Goal: Contribute content

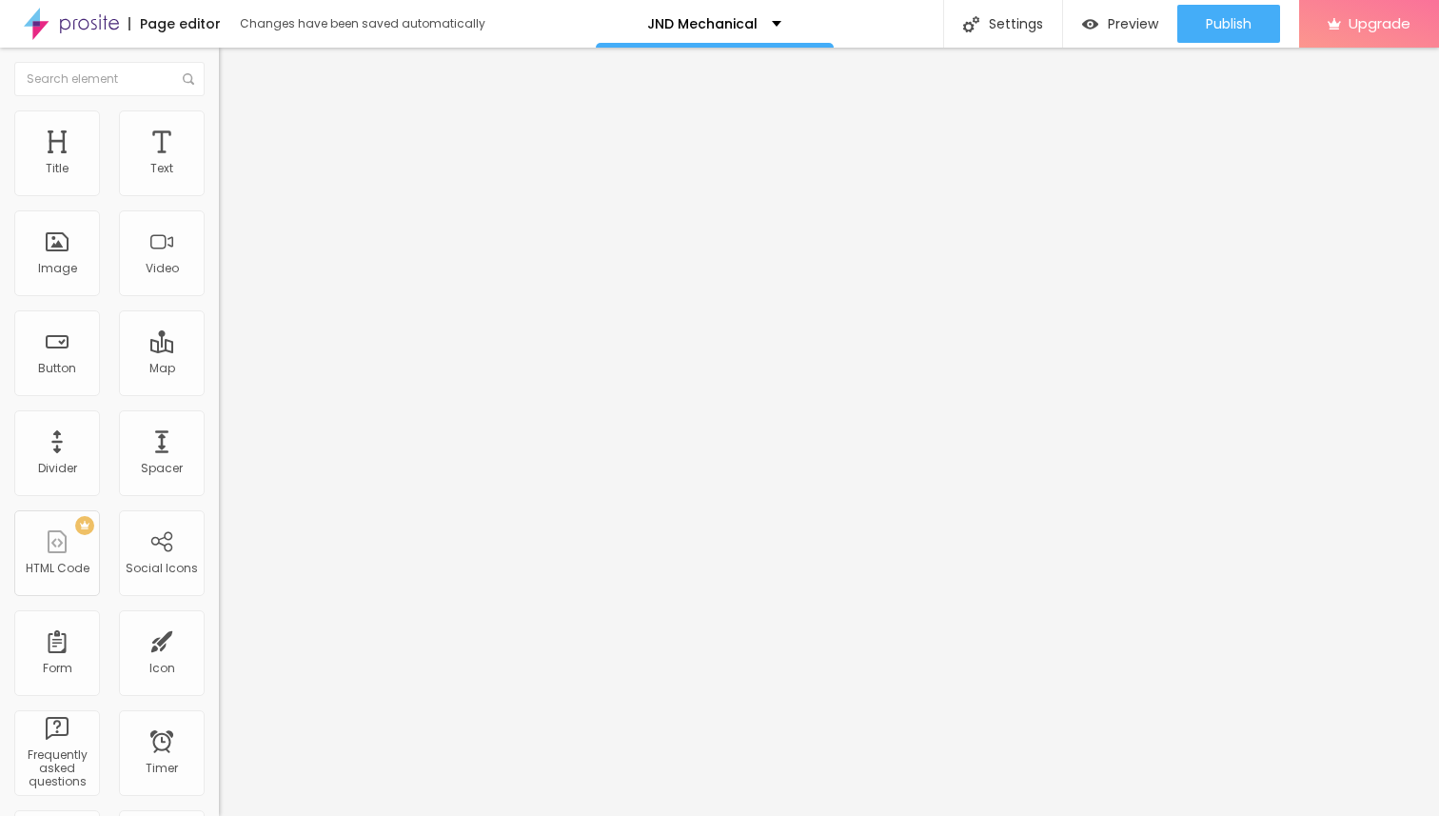
click at [219, 164] on span "Add image" at bounding box center [258, 156] width 78 height 16
click at [219, 390] on input "https://" at bounding box center [333, 380] width 228 height 19
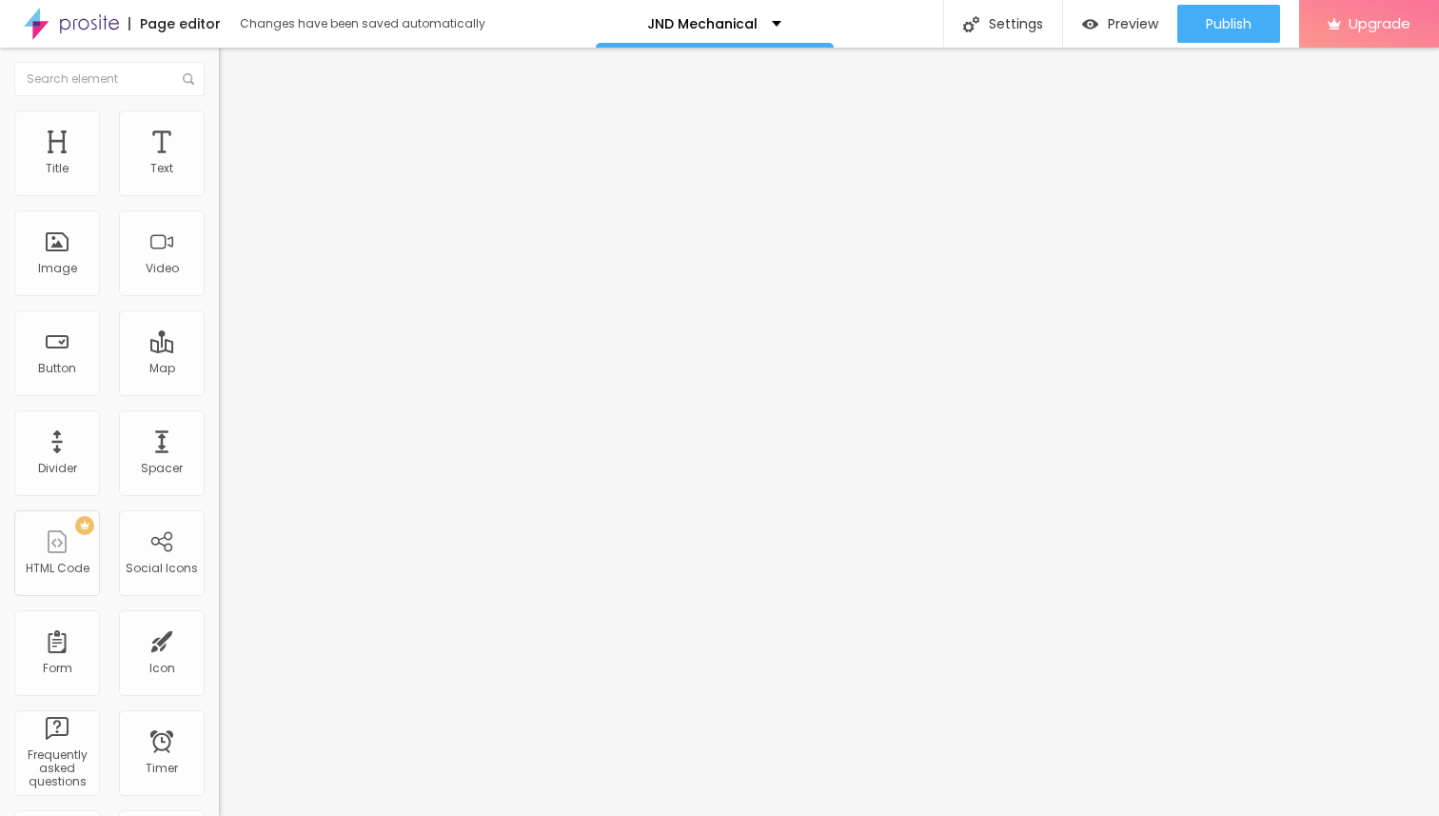
paste input "[DOMAIN_NAME][URL]"
click at [219, 390] on input "[URL][DOMAIN_NAME]" at bounding box center [333, 380] width 228 height 19
type input "[URL][DOMAIN_NAME]"
click at [219, 127] on li "Style" at bounding box center [328, 119] width 219 height 19
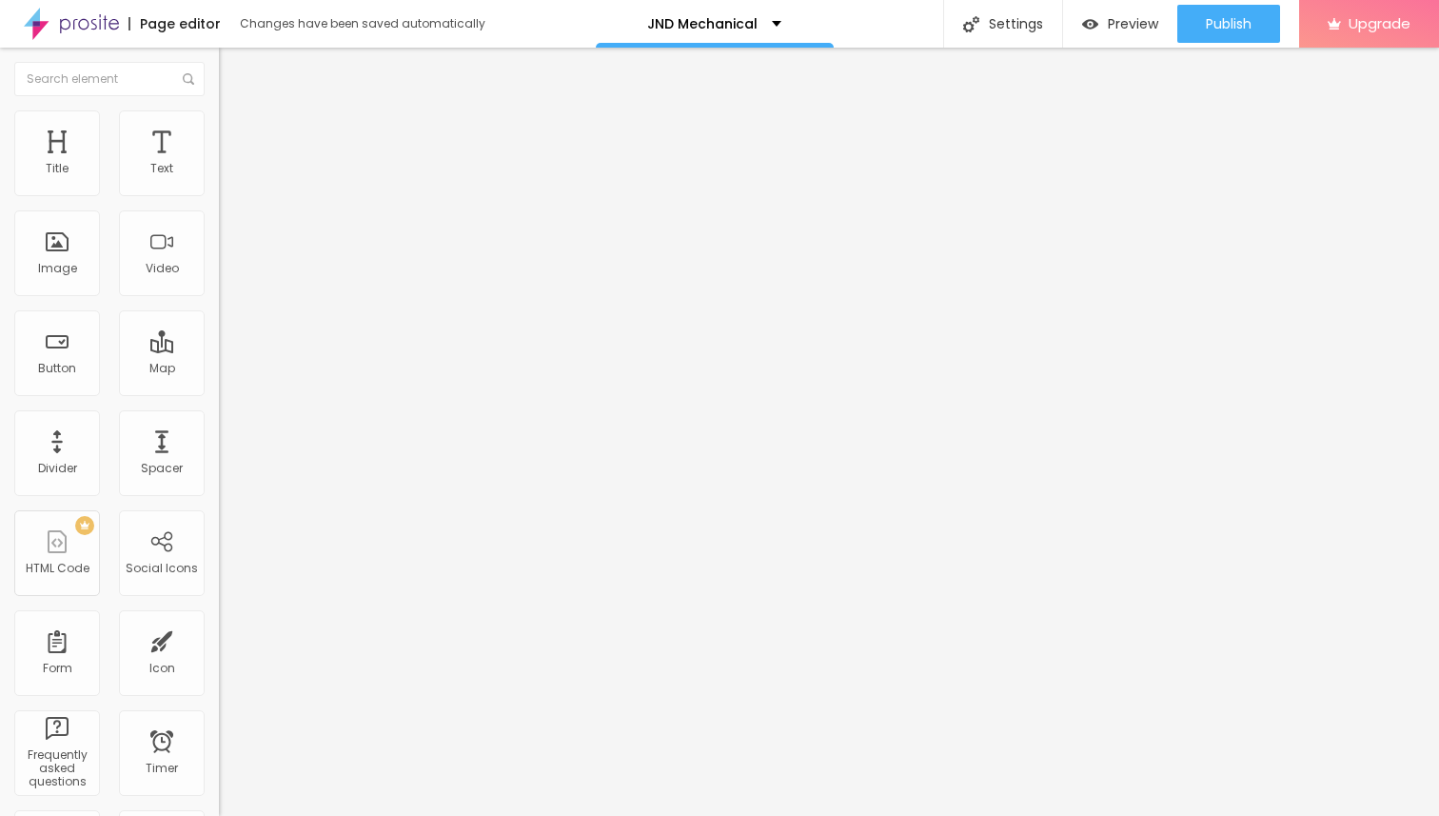
scroll to position [0, 0]
type input "75"
click at [219, 195] on input "range" at bounding box center [280, 187] width 123 height 15
type input "80"
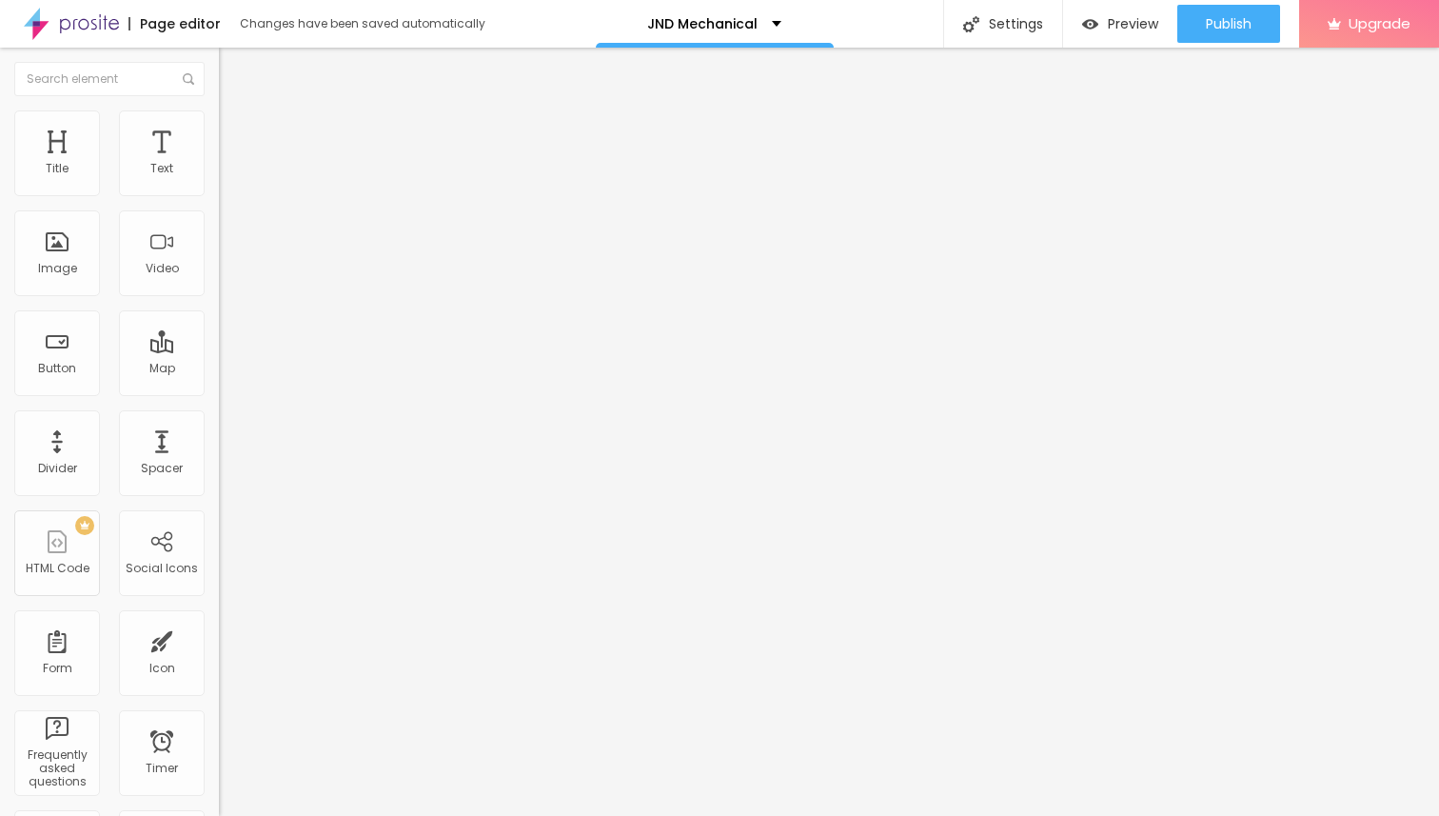
type input "80"
click at [219, 195] on input "range" at bounding box center [280, 187] width 123 height 15
click at [236, 112] on span "Content" at bounding box center [259, 104] width 47 height 16
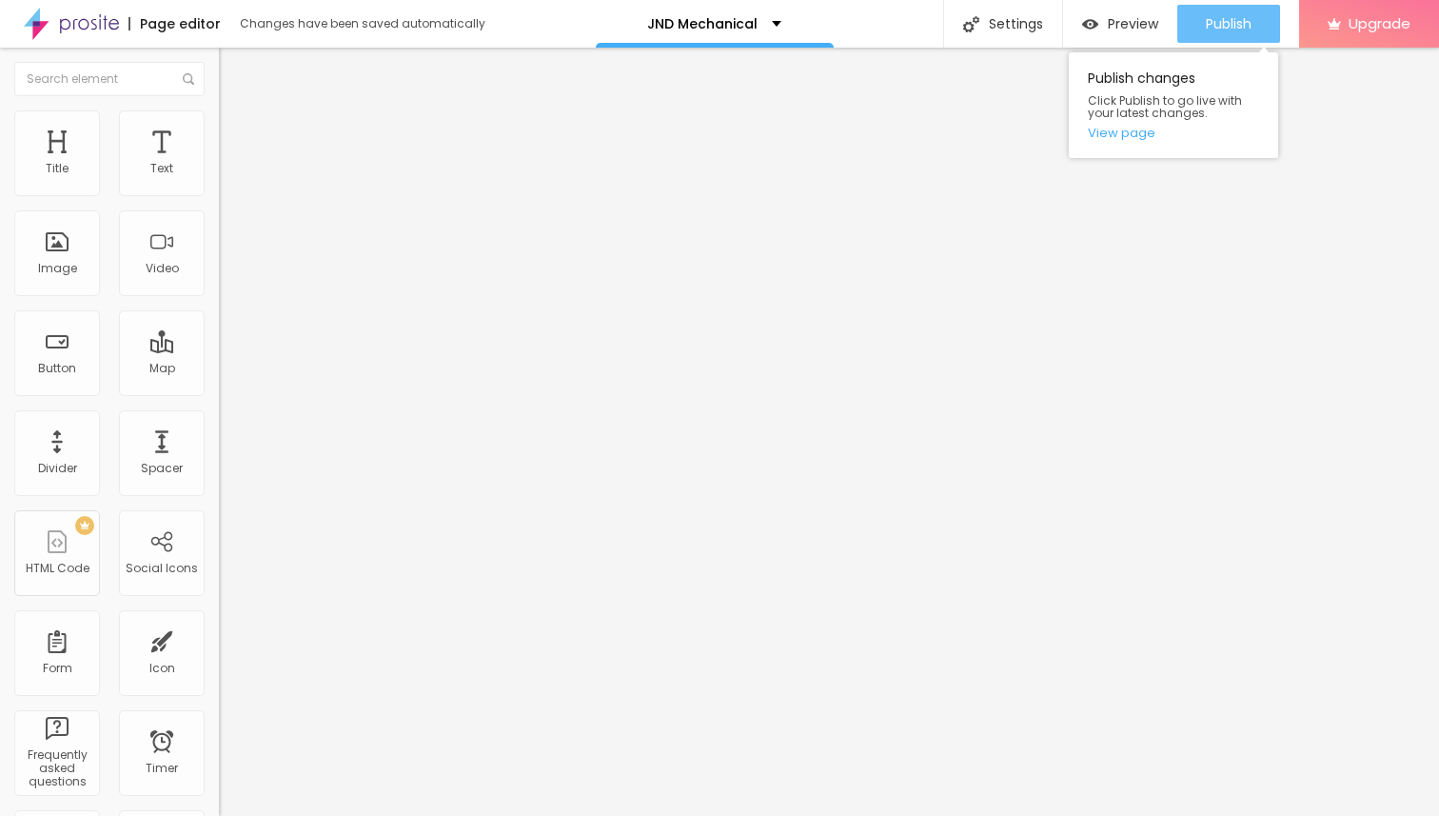
click at [1234, 27] on span "Publish" at bounding box center [1229, 23] width 46 height 15
